Goal: Task Accomplishment & Management: Complete application form

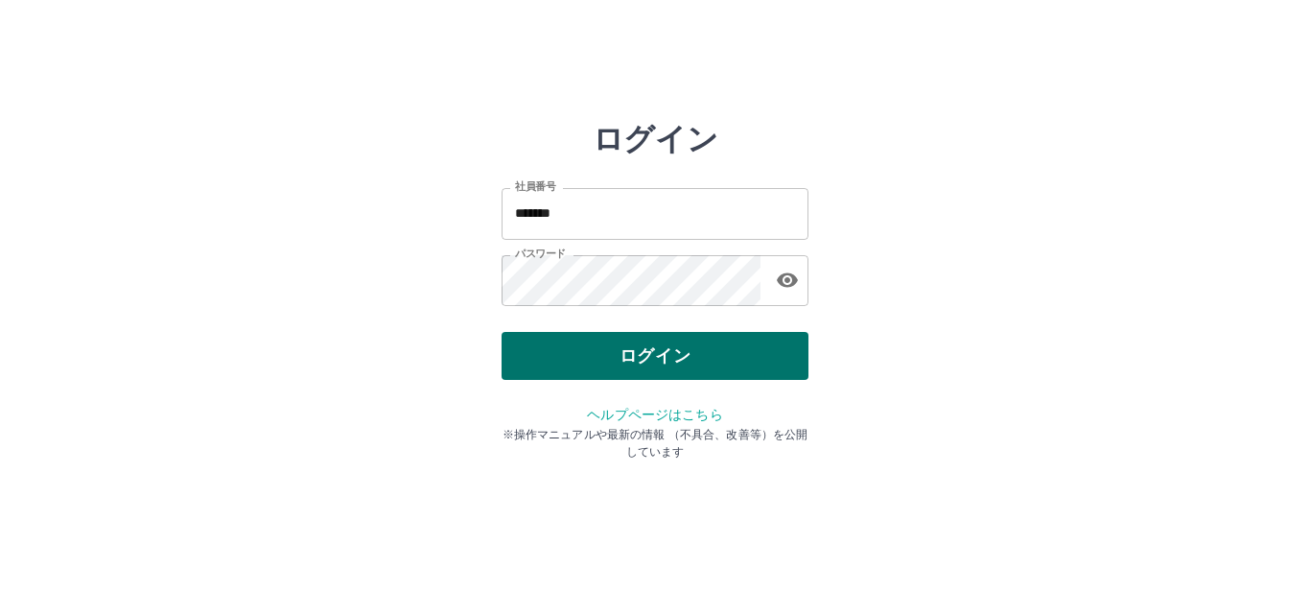
click at [658, 360] on button "ログイン" at bounding box center [655, 356] width 307 height 48
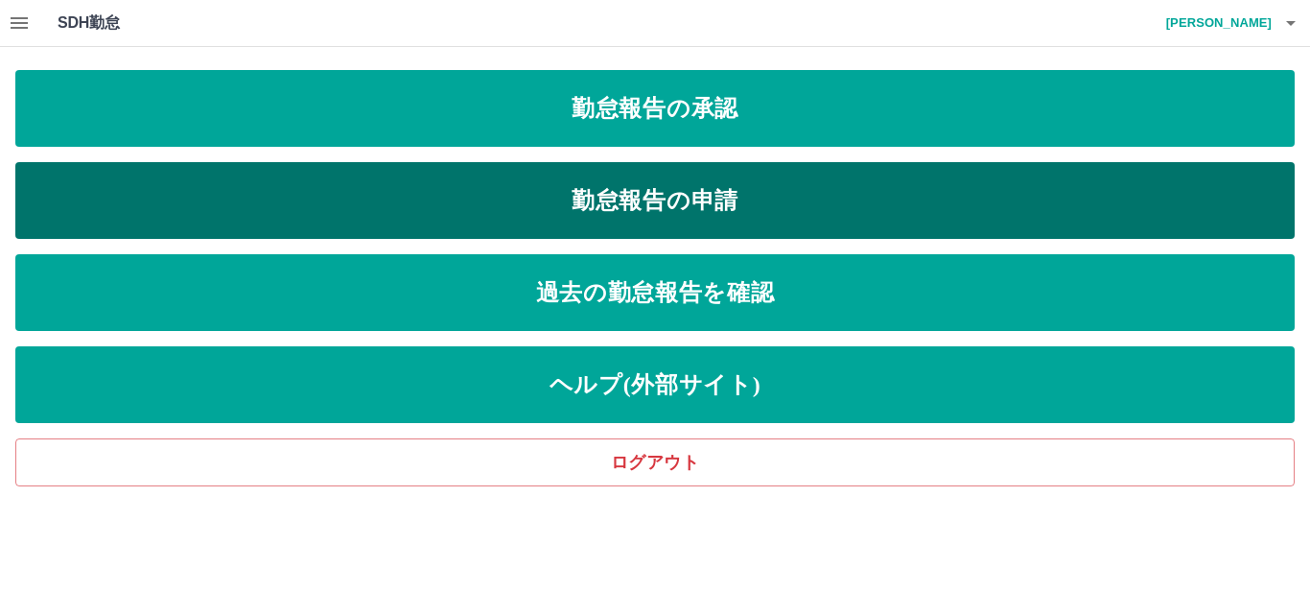
click at [620, 200] on link "勤怠報告の申請" at bounding box center [655, 200] width 1280 height 77
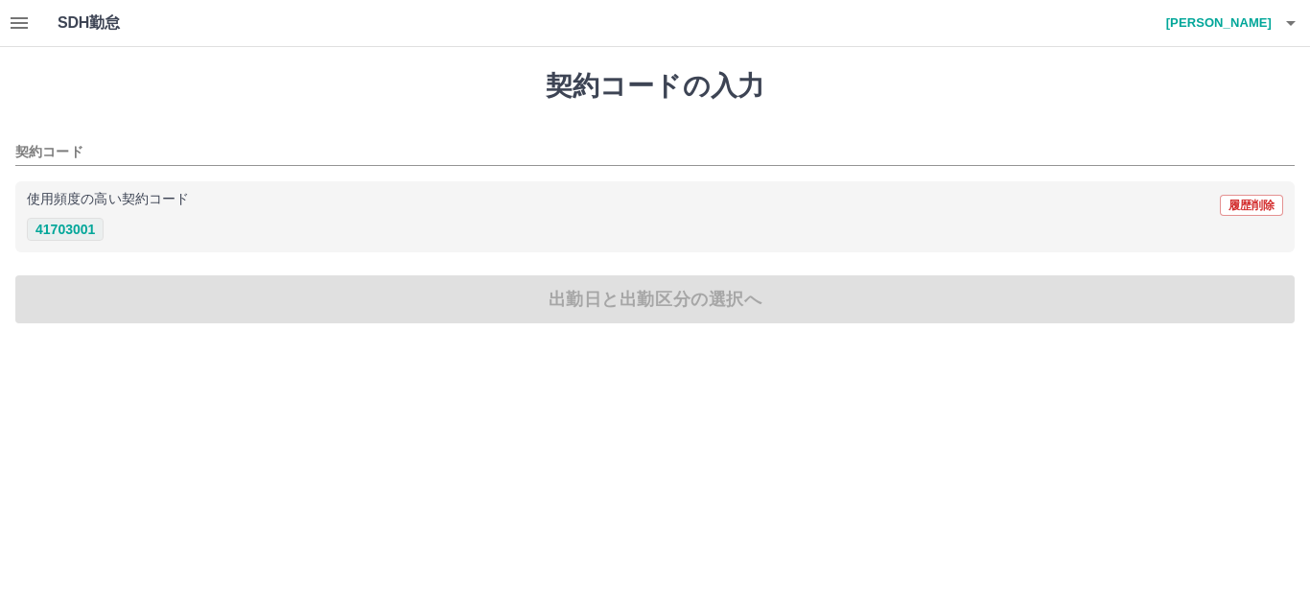
click at [95, 223] on button "41703001" at bounding box center [65, 229] width 77 height 23
type input "********"
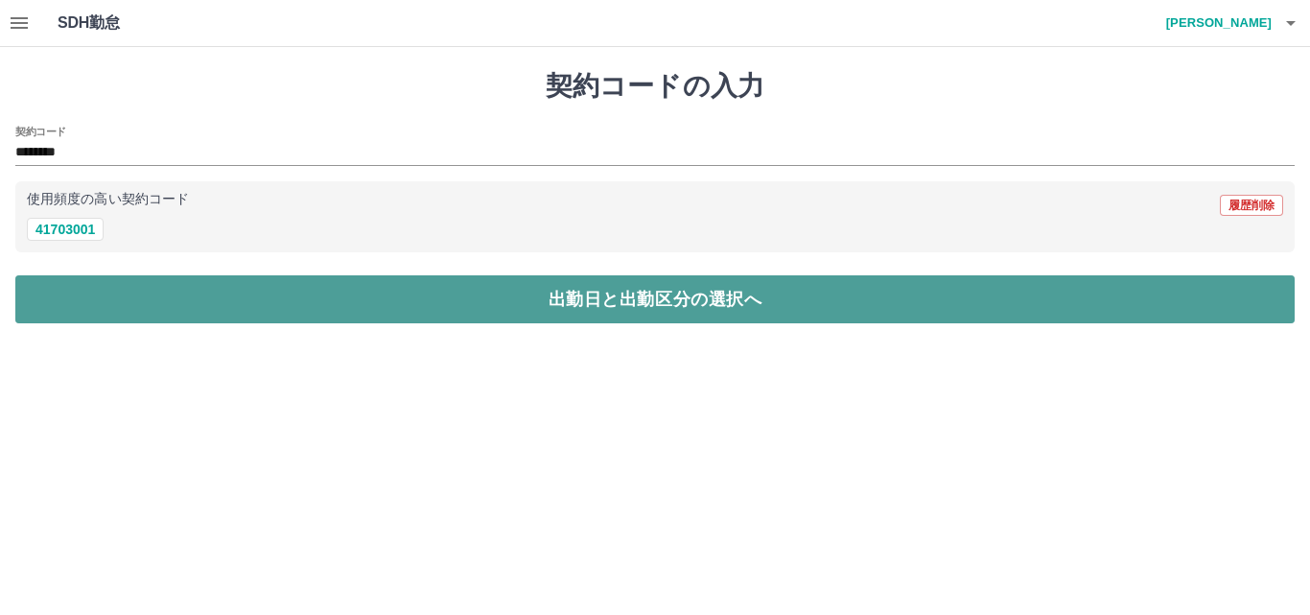
click at [511, 304] on button "出勤日と出勤区分の選択へ" at bounding box center [655, 299] width 1280 height 48
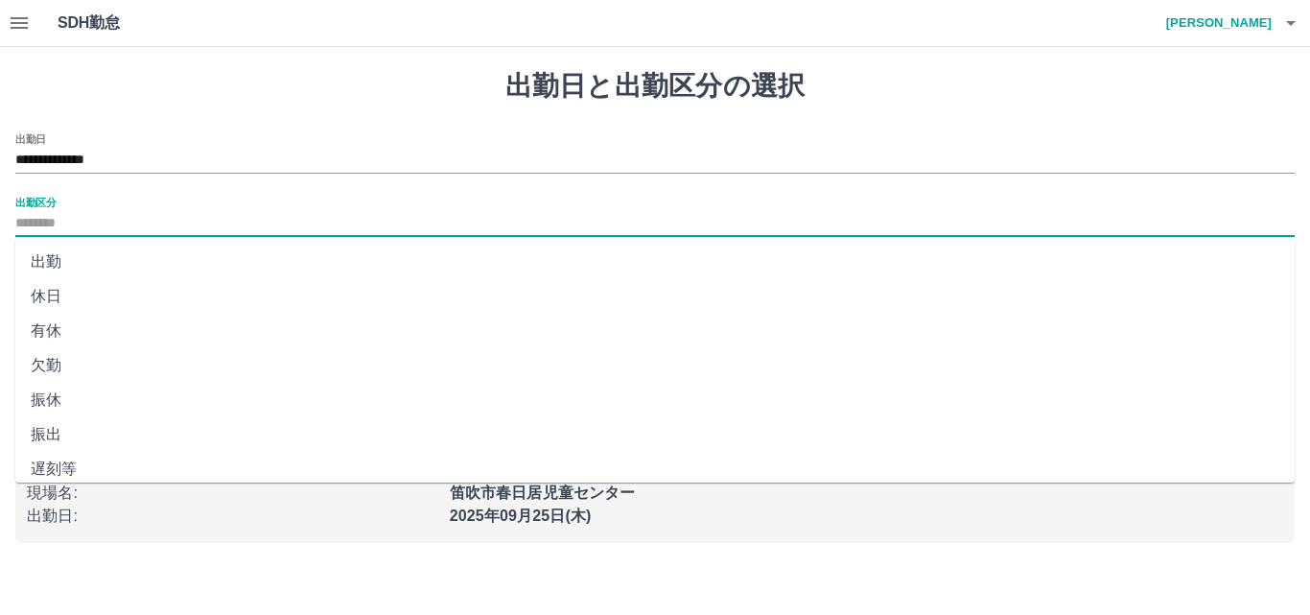
click at [70, 224] on input "出勤区分" at bounding box center [655, 224] width 1280 height 24
click at [51, 261] on li "出勤" at bounding box center [655, 262] width 1280 height 35
type input "**"
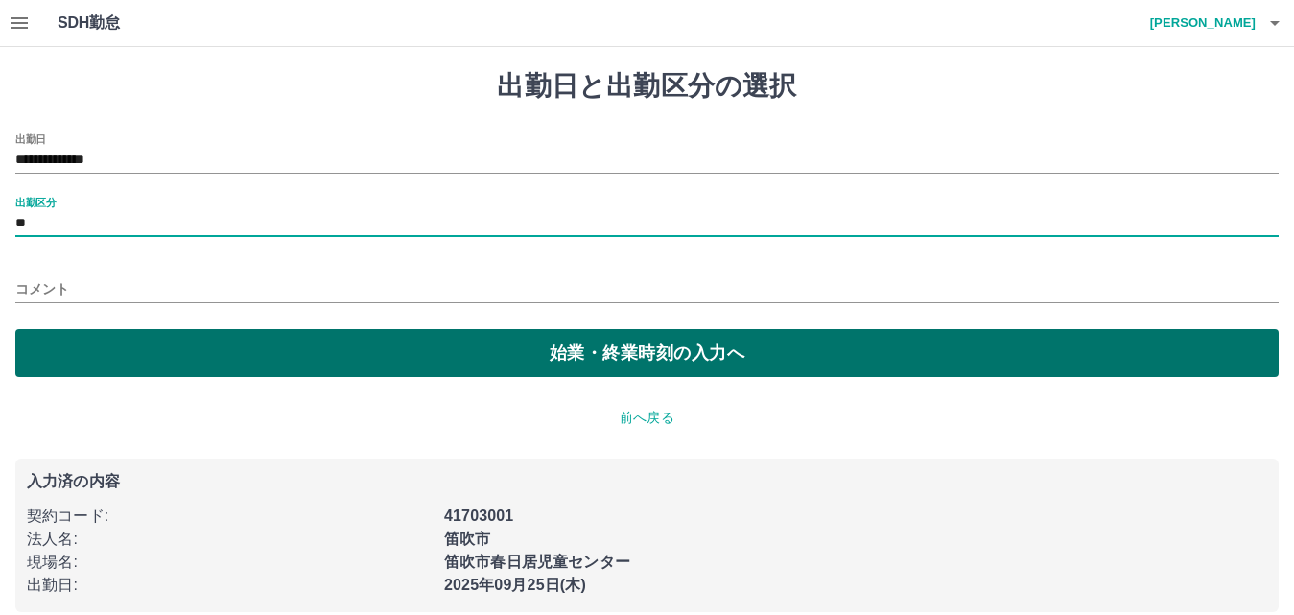
click at [505, 360] on button "始業・終業時刻の入力へ" at bounding box center [646, 353] width 1263 height 48
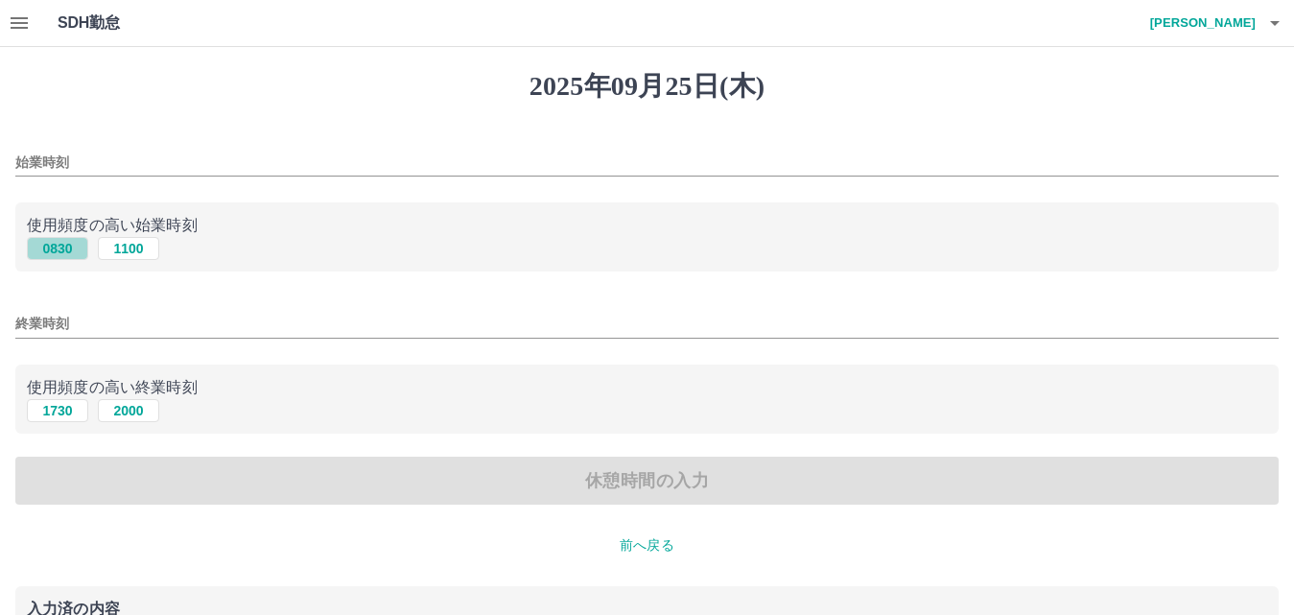
click at [44, 246] on button "0830" at bounding box center [57, 248] width 61 height 23
type input "****"
click at [49, 414] on button "1730" at bounding box center [57, 410] width 61 height 23
type input "****"
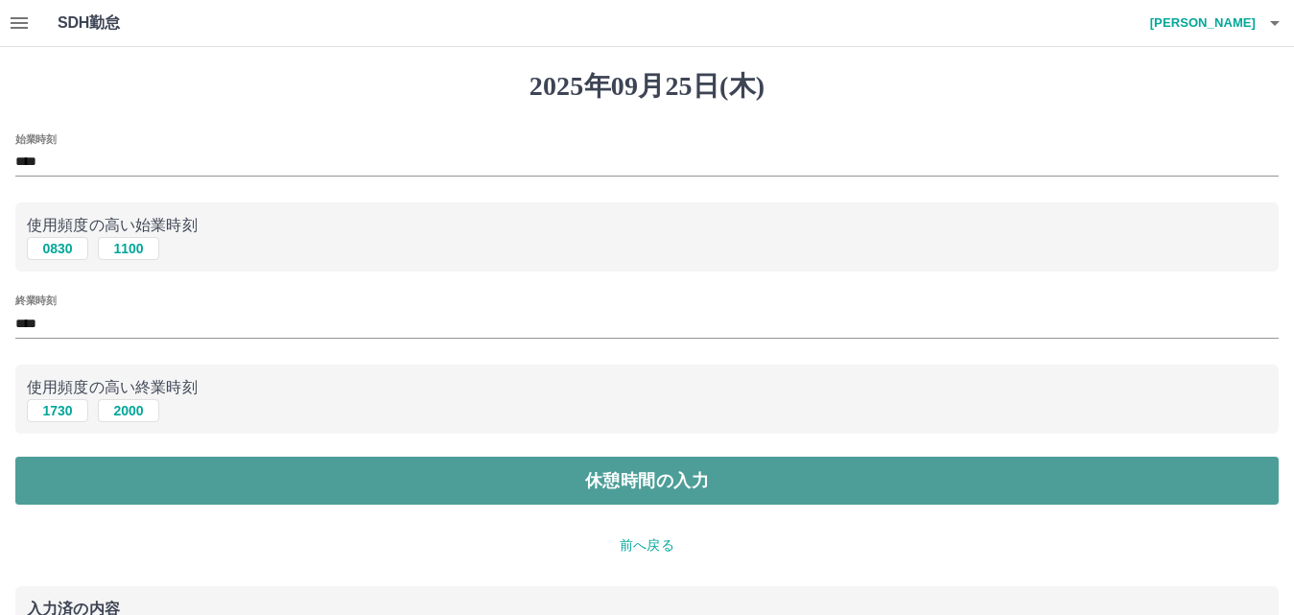
click at [338, 476] on button "休憩時間の入力" at bounding box center [646, 481] width 1263 height 48
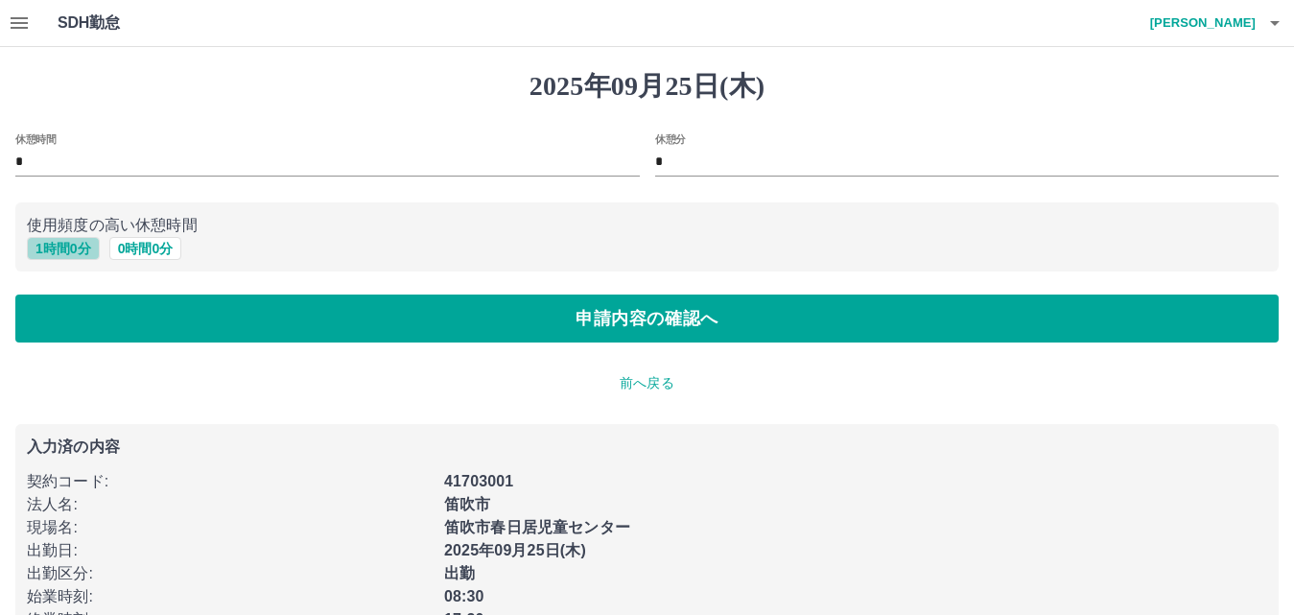
click at [81, 245] on button "1 時間 0 分" at bounding box center [63, 248] width 73 height 23
type input "*"
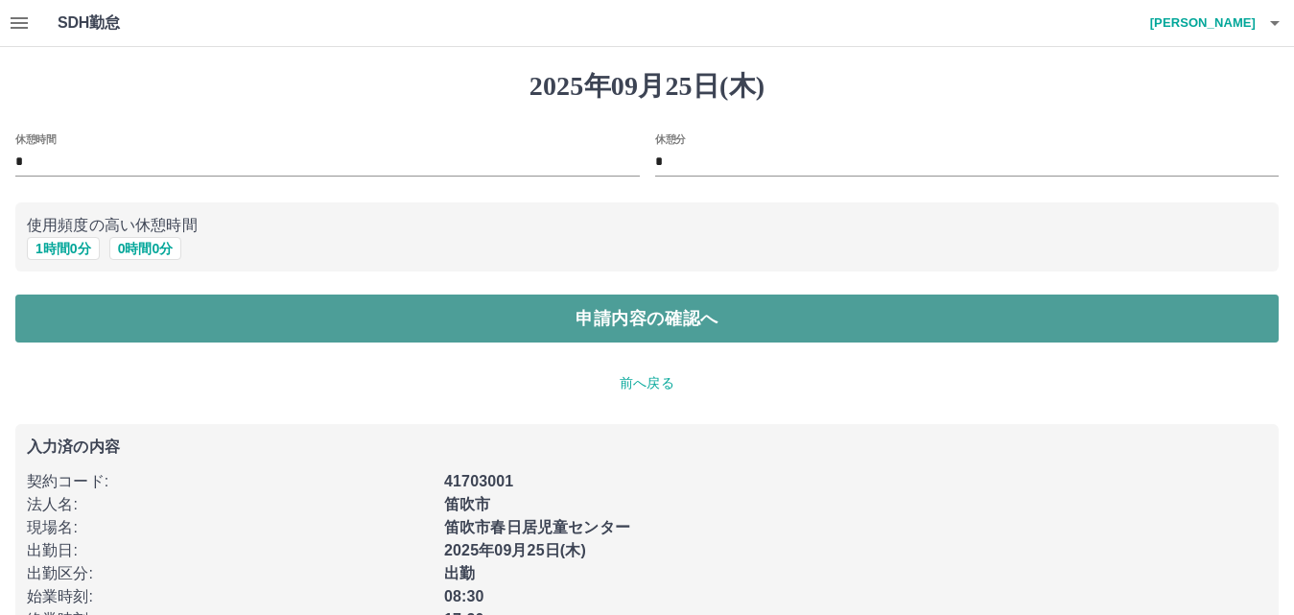
click at [620, 321] on button "申請内容の確認へ" at bounding box center [646, 318] width 1263 height 48
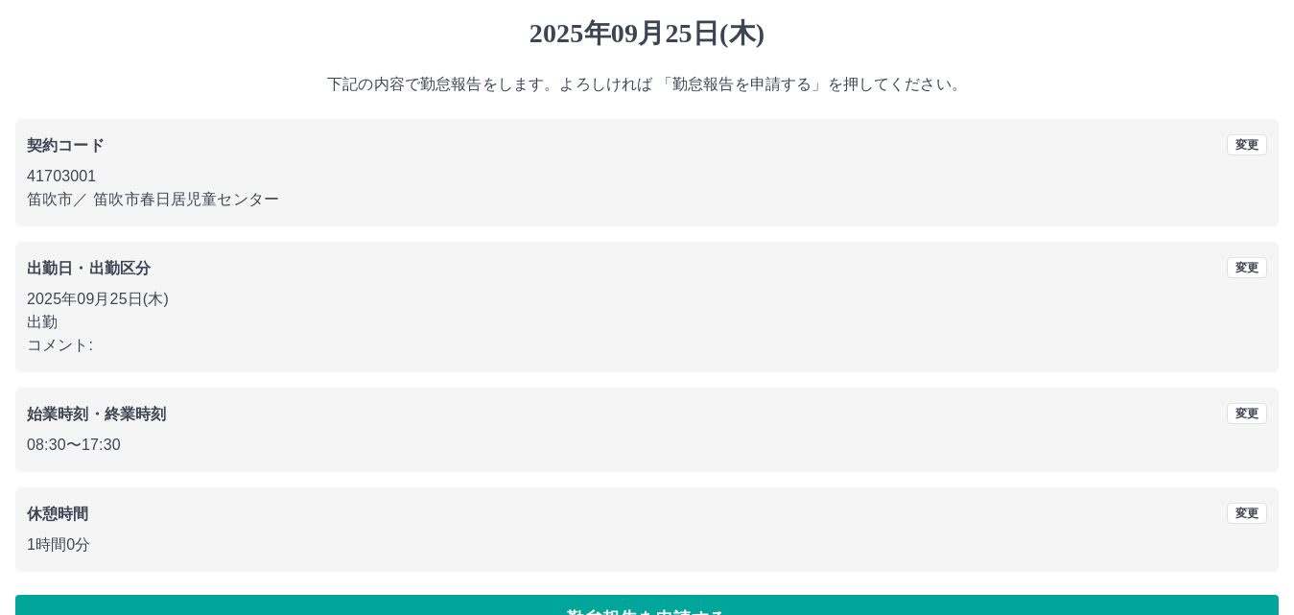
scroll to position [104, 0]
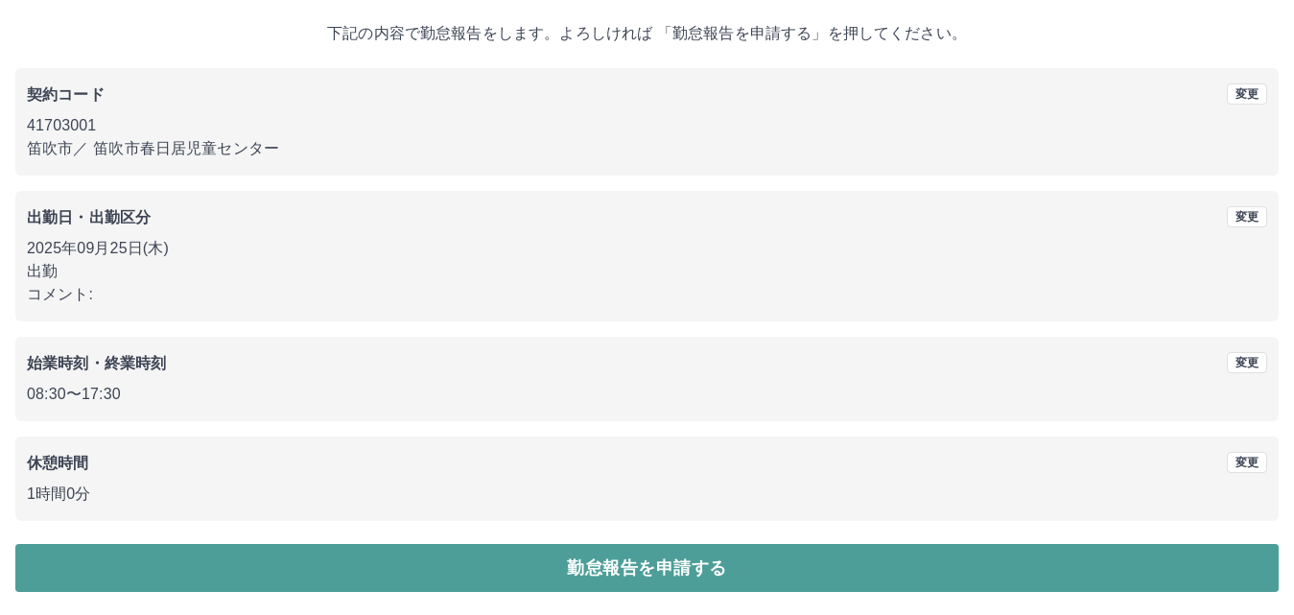
click at [654, 572] on button "勤怠報告を申請する" at bounding box center [646, 568] width 1263 height 48
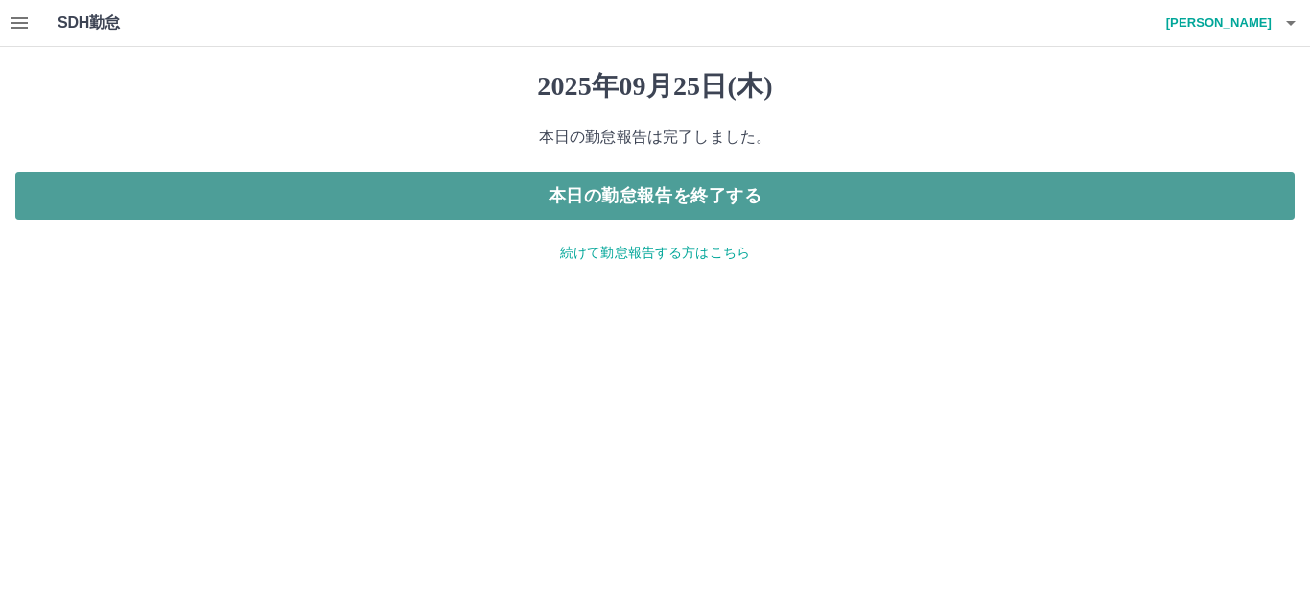
click at [650, 192] on button "本日の勤怠報告を終了する" at bounding box center [655, 196] width 1280 height 48
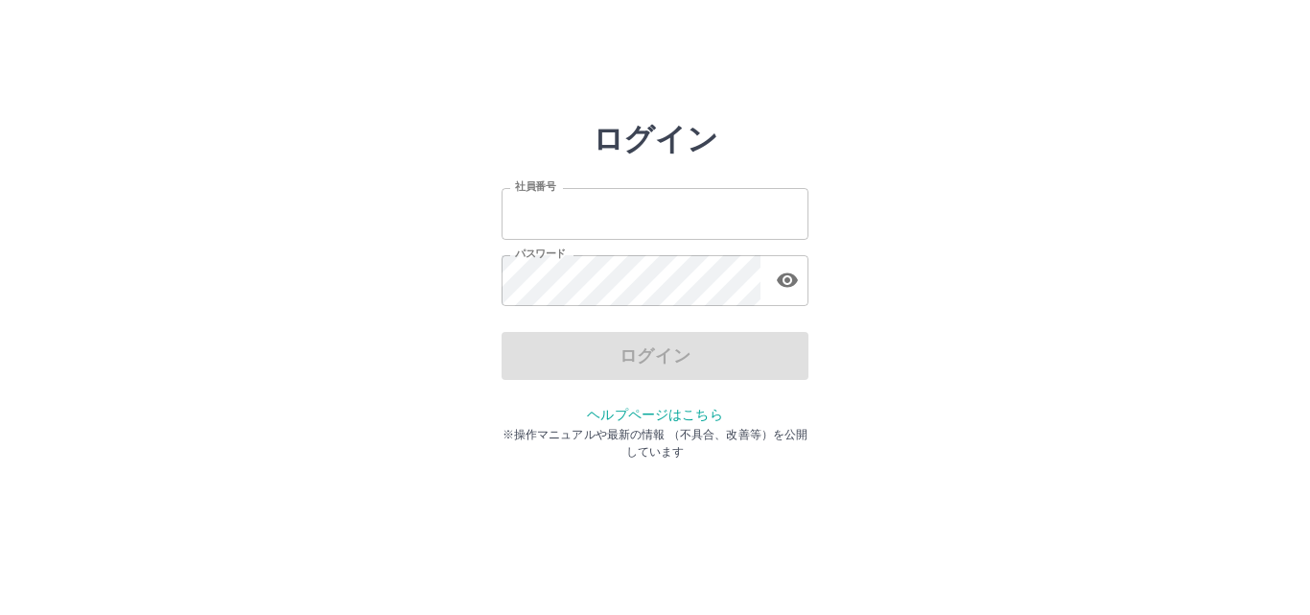
type input "*******"
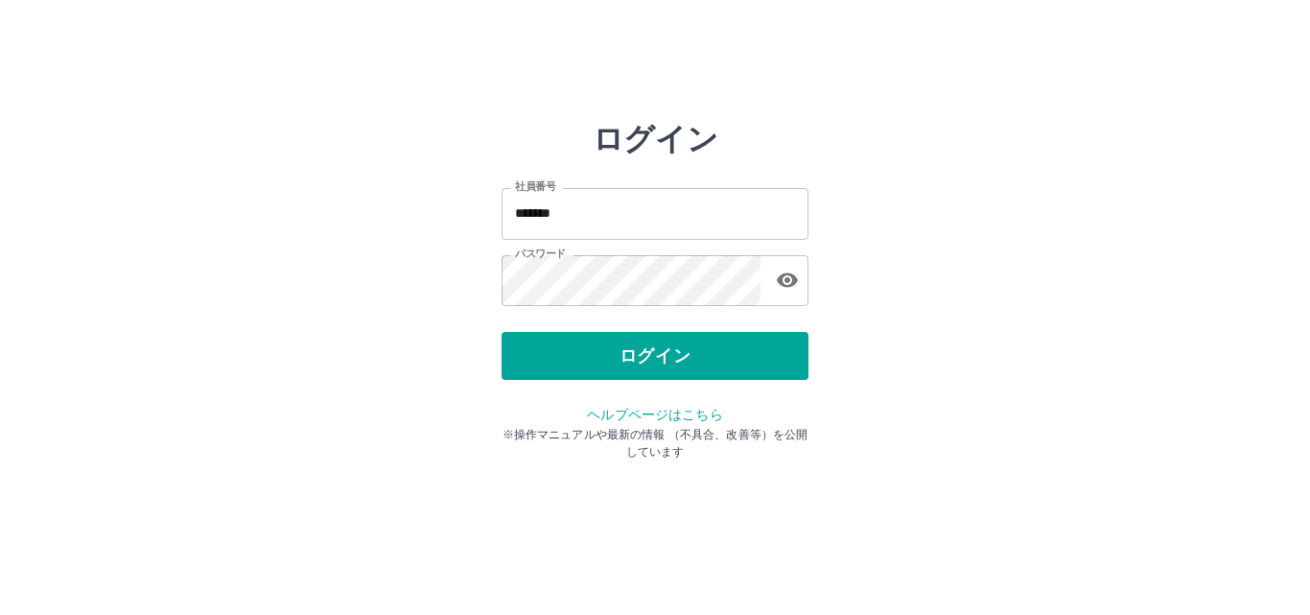
click at [644, 358] on div "ログイン" at bounding box center [655, 356] width 307 height 48
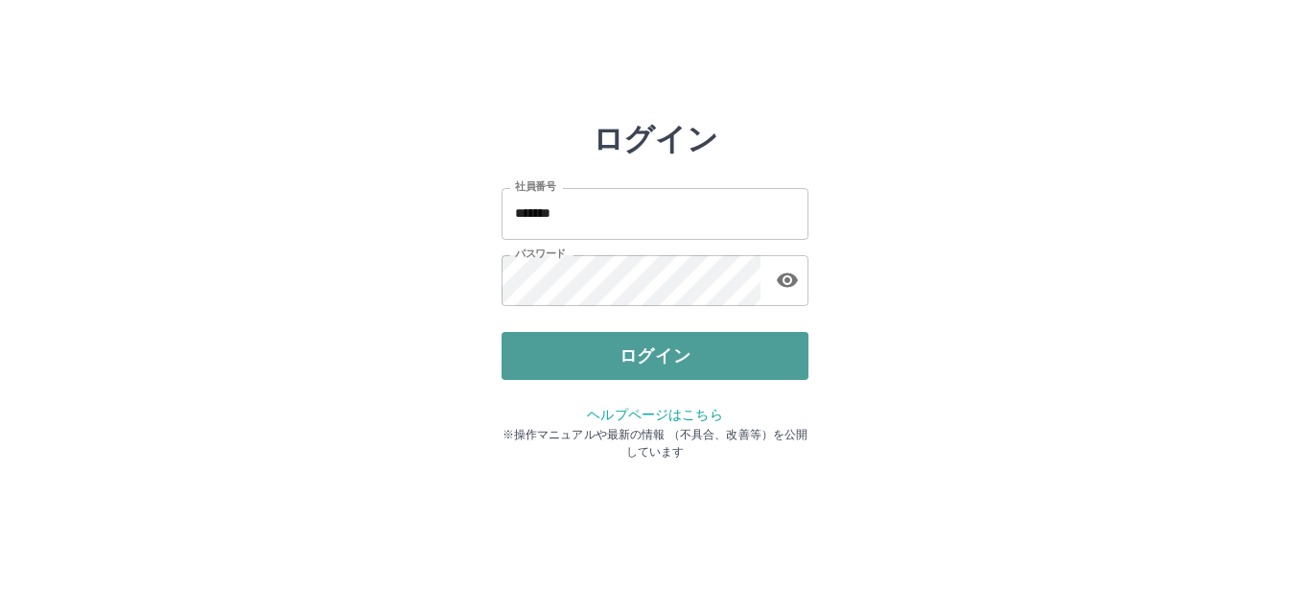
click at [644, 362] on button "ログイン" at bounding box center [655, 356] width 307 height 48
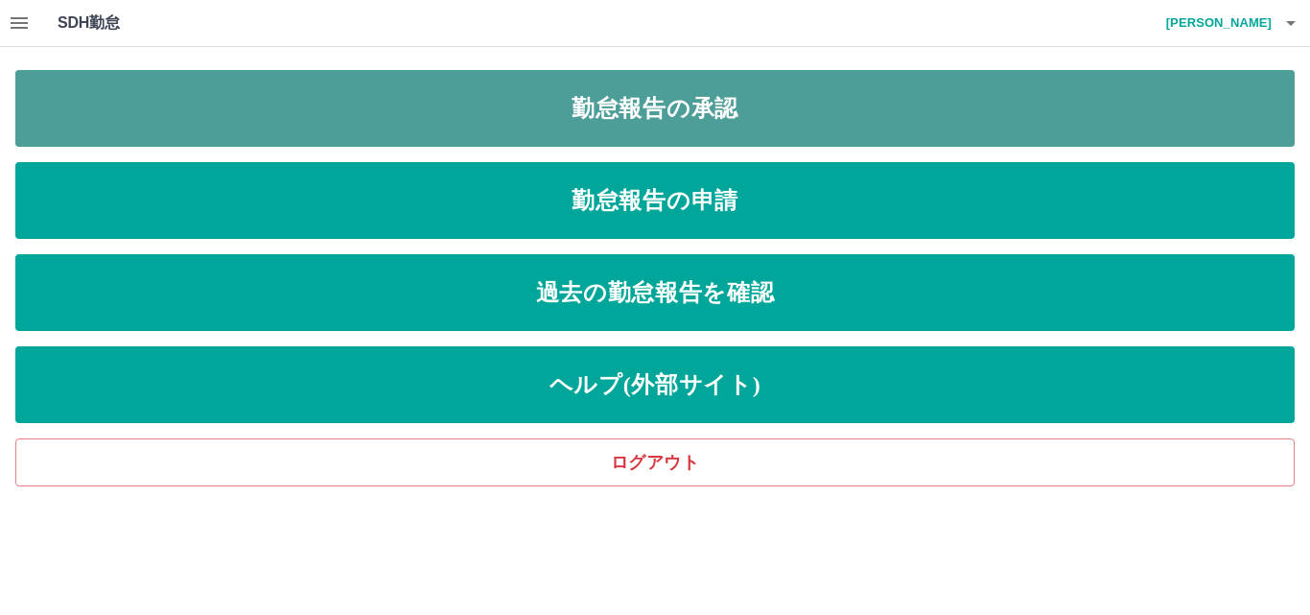
click at [661, 106] on link "勤怠報告の承認" at bounding box center [655, 108] width 1280 height 77
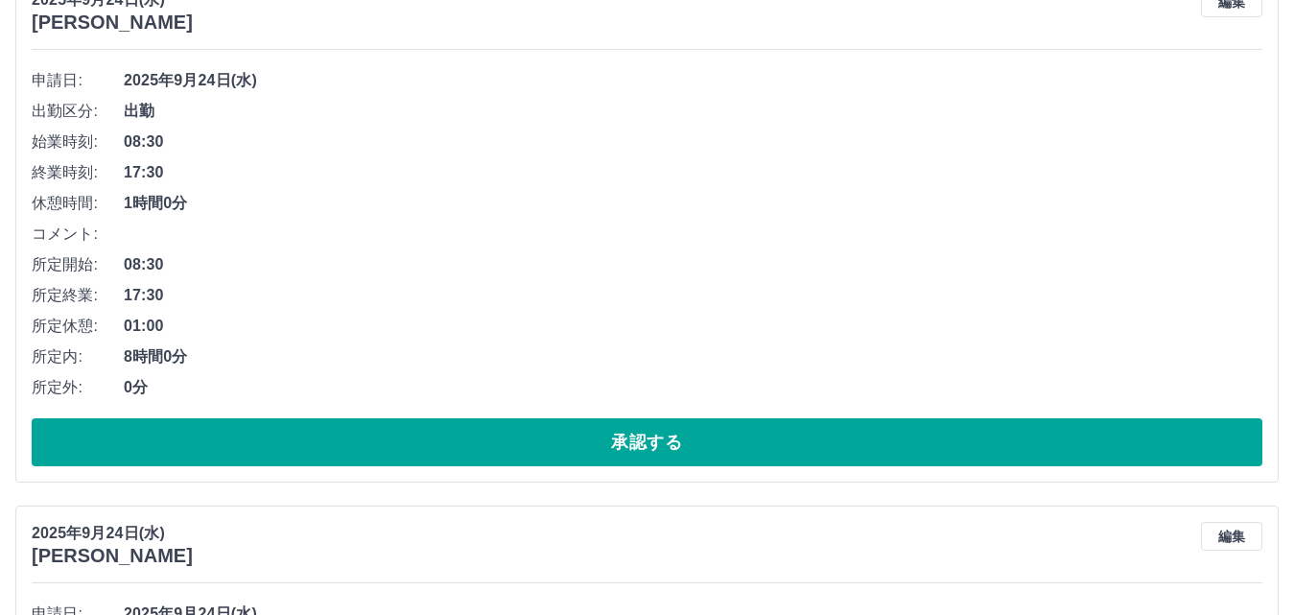
scroll to position [4988, 0]
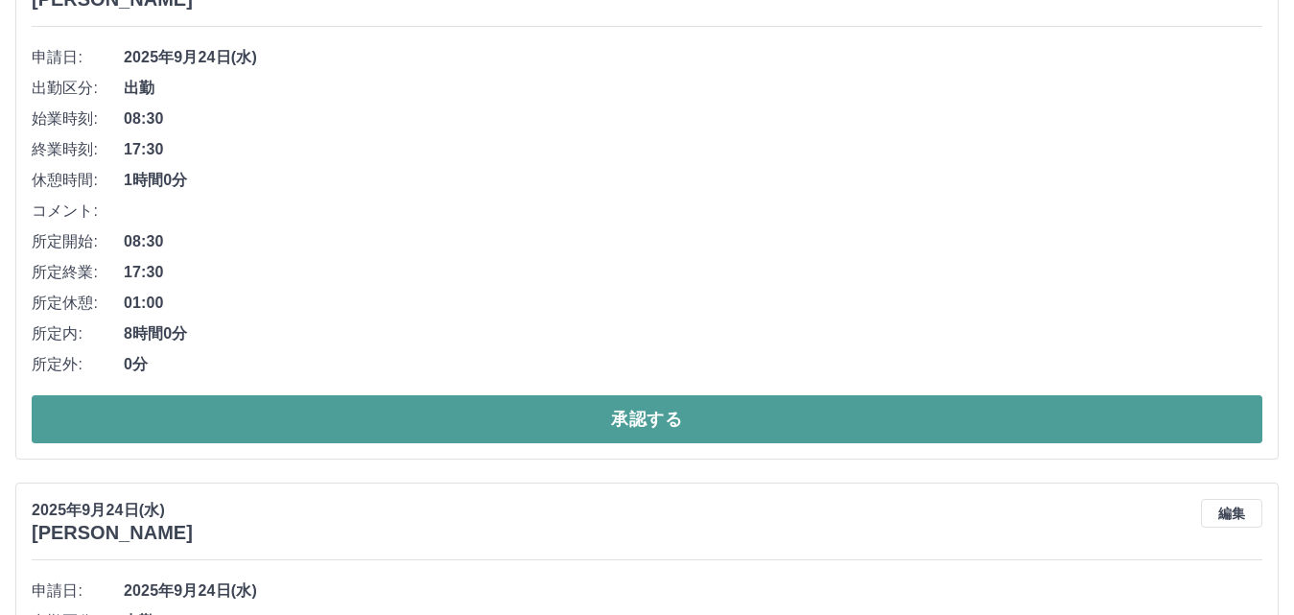
click at [671, 418] on button "承認する" at bounding box center [647, 419] width 1231 height 48
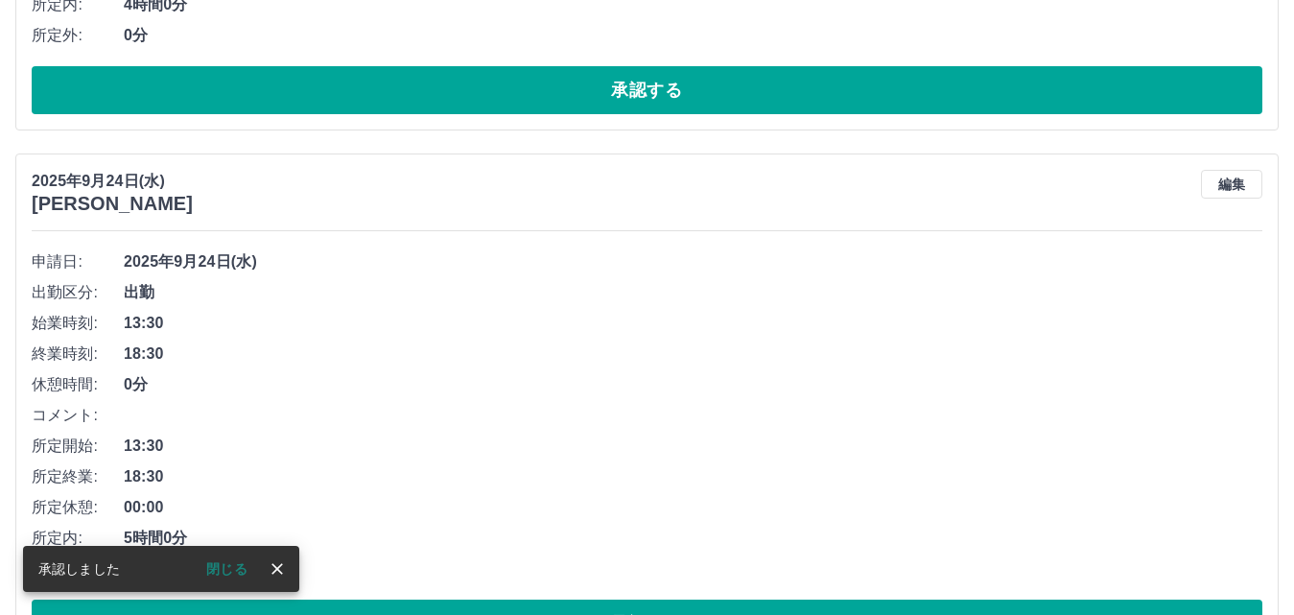
scroll to position [4838, 0]
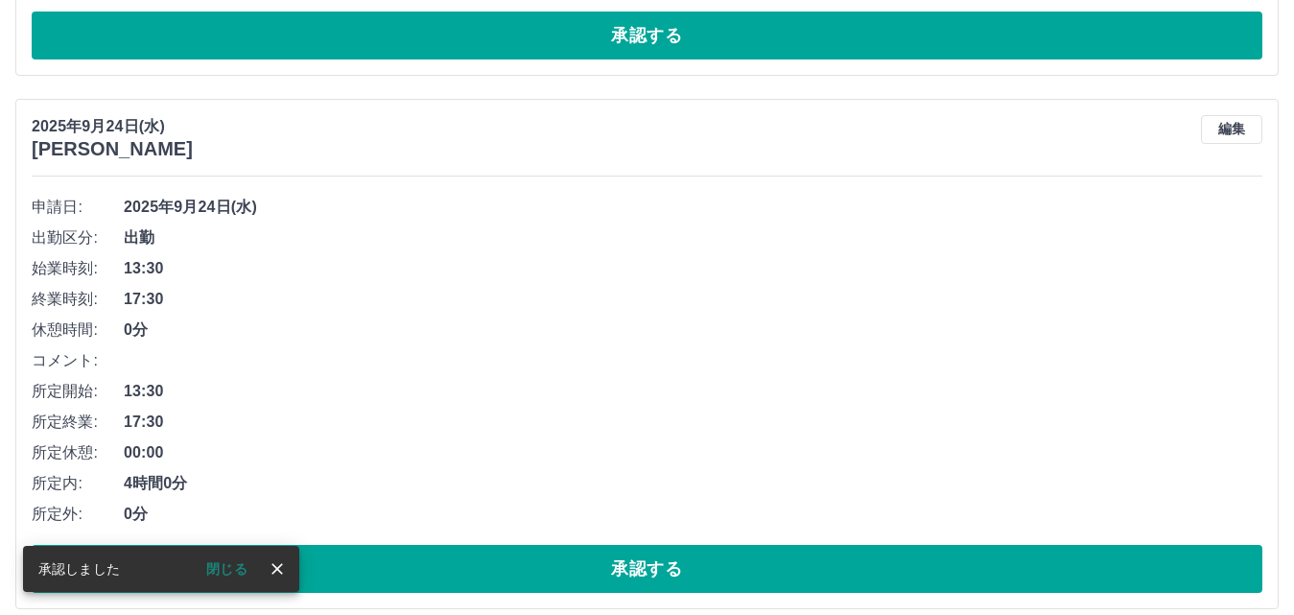
click at [280, 562] on icon "close" at bounding box center [277, 568] width 19 height 19
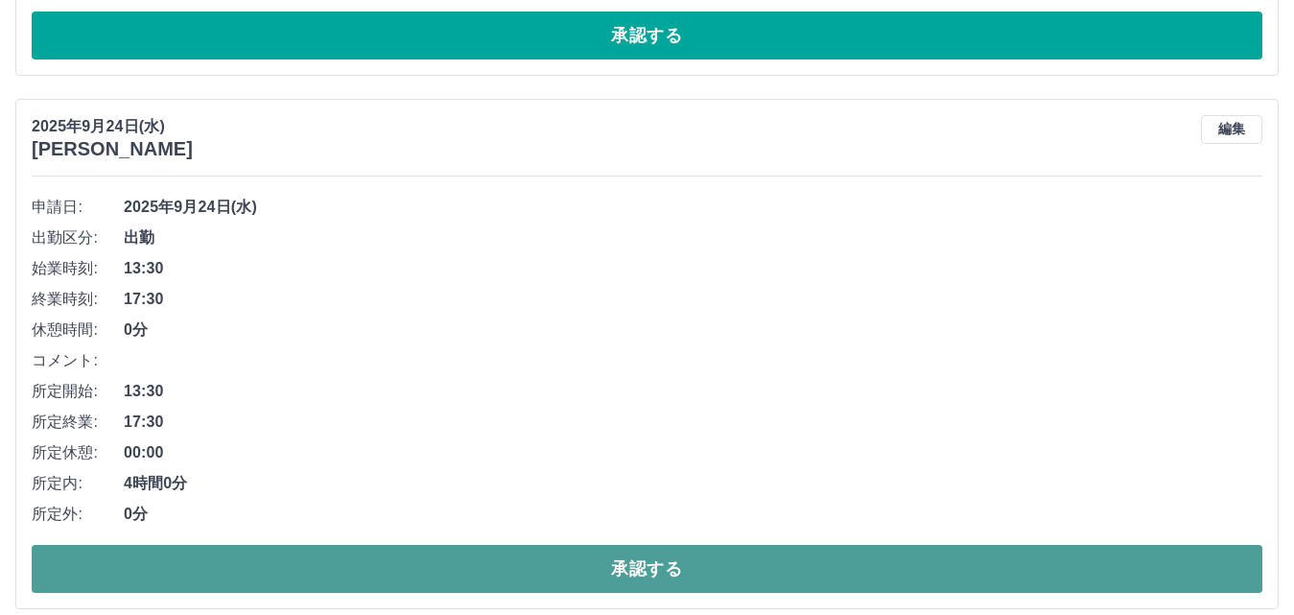
click at [646, 577] on button "承認する" at bounding box center [647, 569] width 1231 height 48
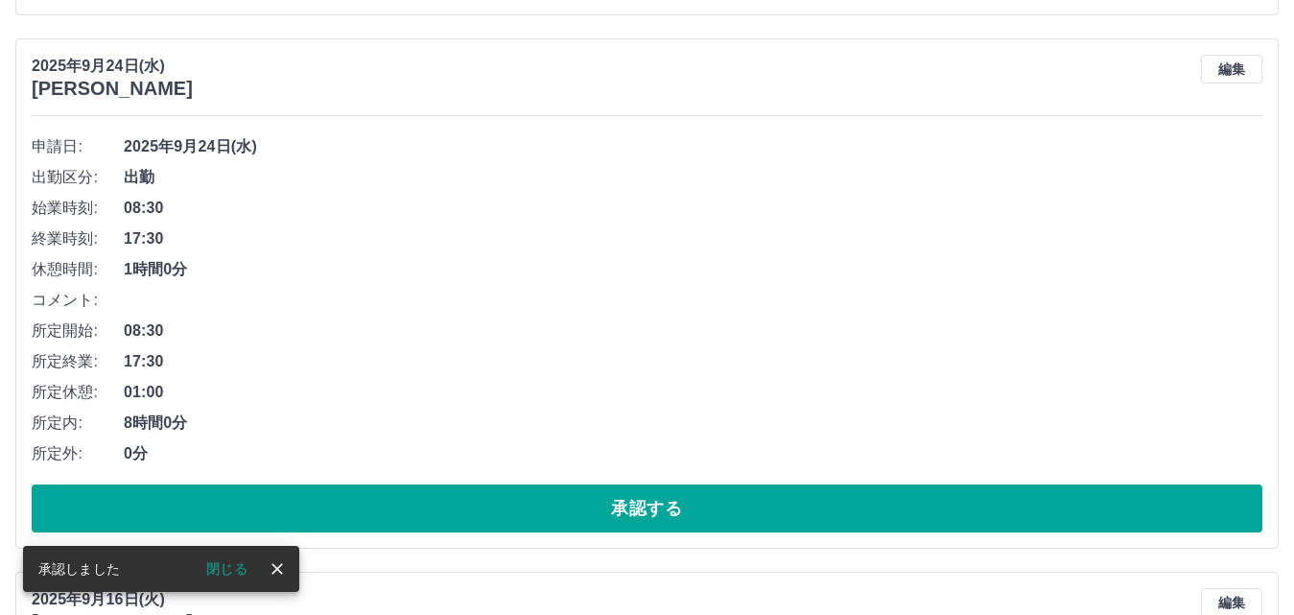
scroll to position [7085, 0]
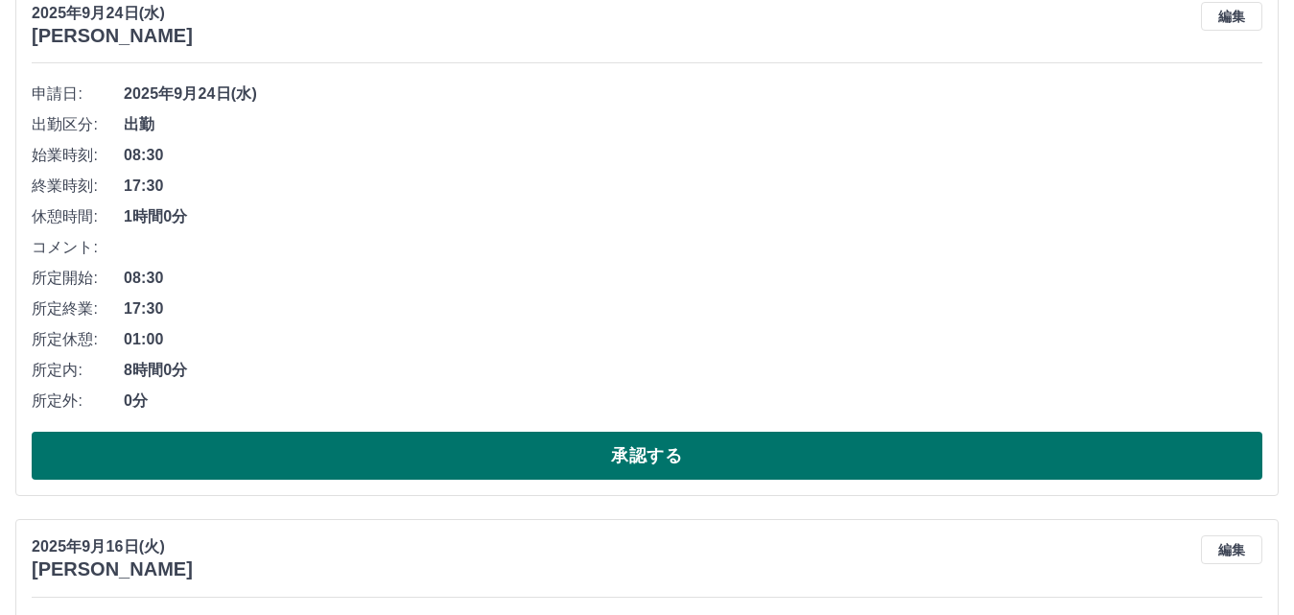
click at [616, 458] on button "承認する" at bounding box center [647, 456] width 1231 height 48
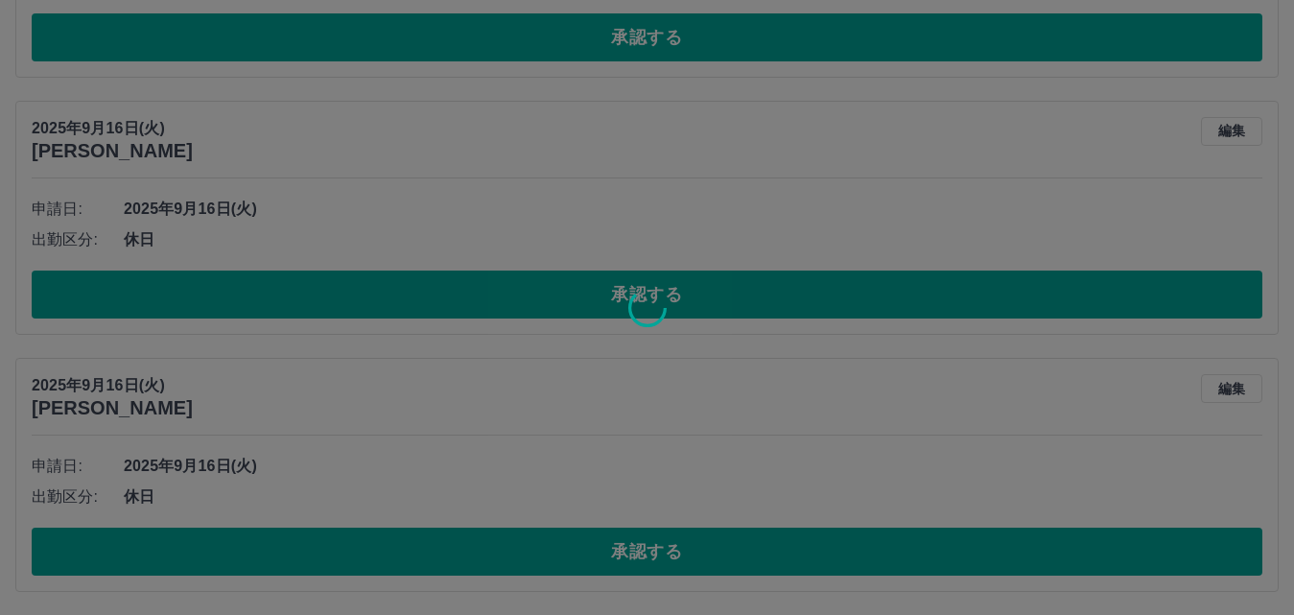
scroll to position [7229, 0]
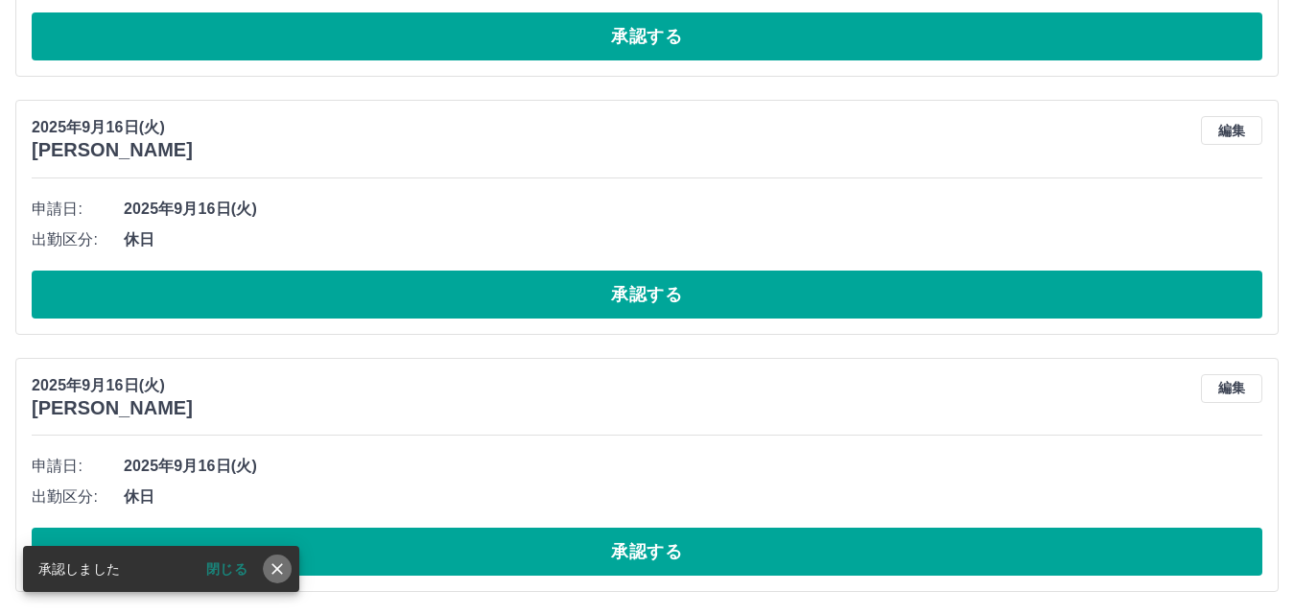
click at [282, 559] on icon "close" at bounding box center [277, 568] width 19 height 19
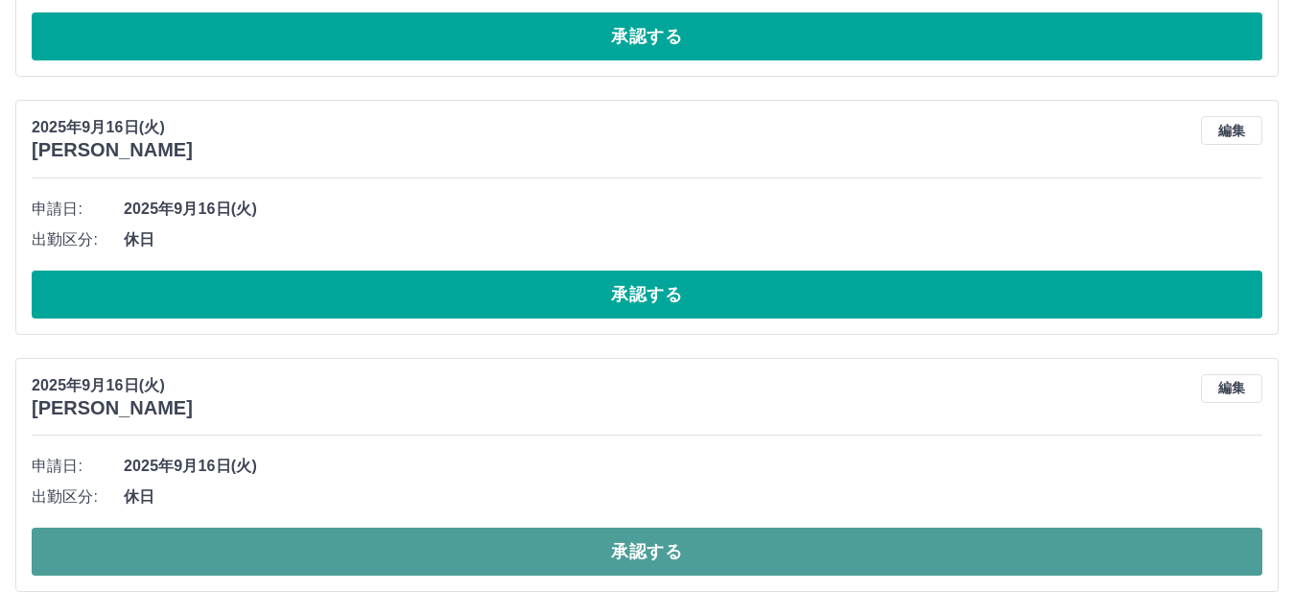
click at [638, 555] on button "承認する" at bounding box center [647, 552] width 1231 height 48
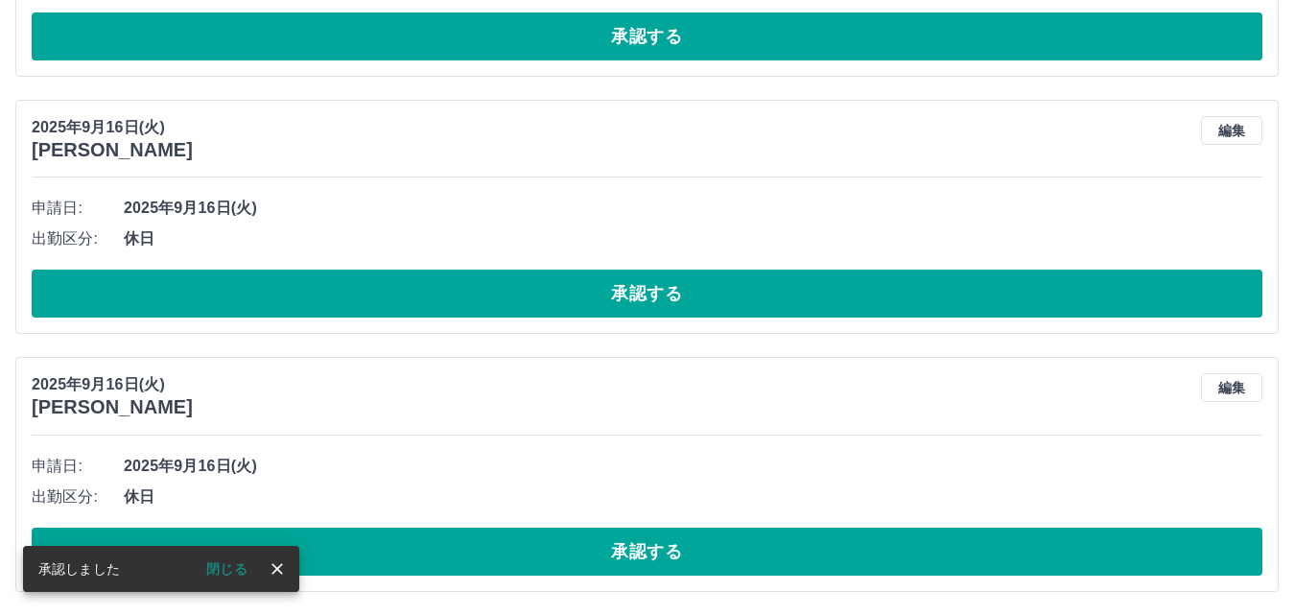
scroll to position [6973, 0]
click at [275, 567] on icon "close" at bounding box center [277, 569] width 12 height 12
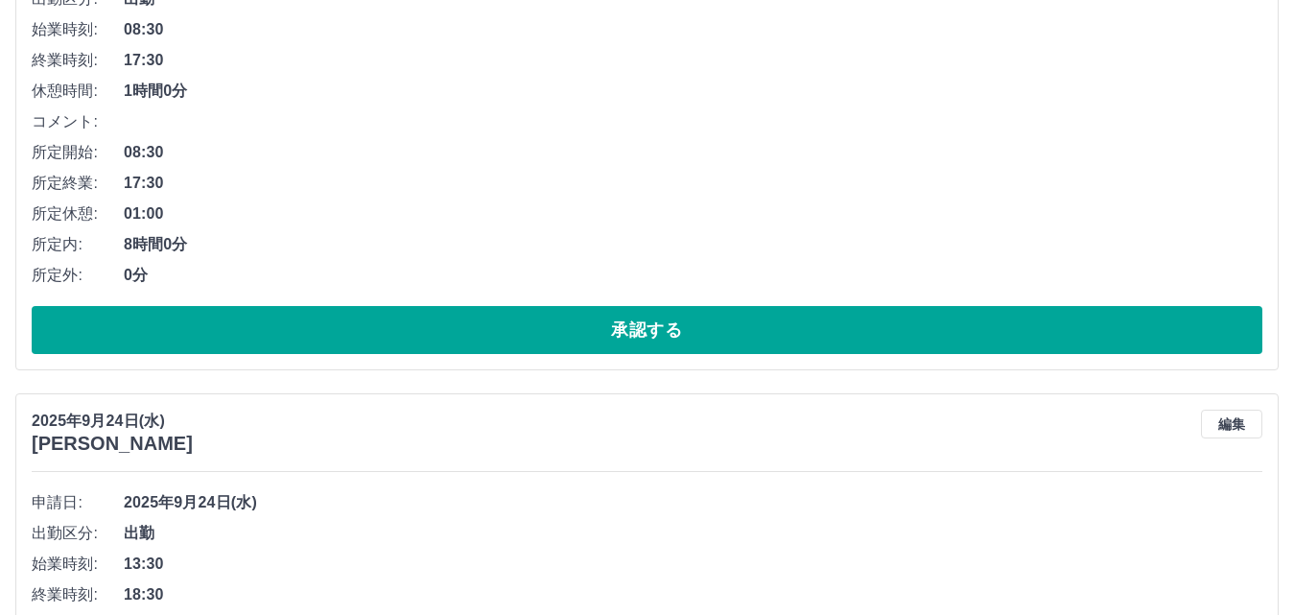
scroll to position [834, 0]
